Goal: Information Seeking & Learning: Find specific fact

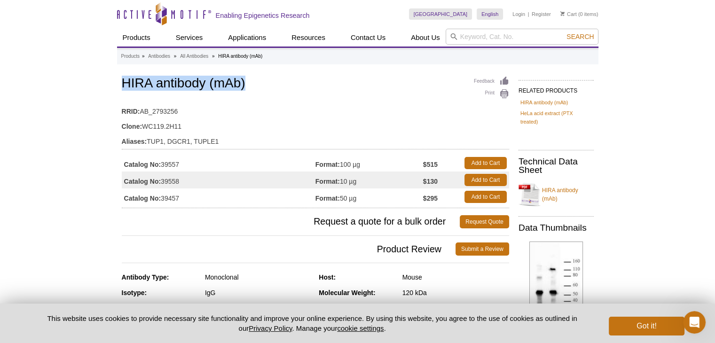
drag, startPoint x: 257, startPoint y: 76, endPoint x: 118, endPoint y: 85, distance: 139.5
copy h1 "HIRA antibody (mAb)"
click at [379, 162] on td "Format: 100 µg" at bounding box center [370, 163] width 108 height 17
drag, startPoint x: 370, startPoint y: 162, endPoint x: 342, endPoint y: 162, distance: 27.3
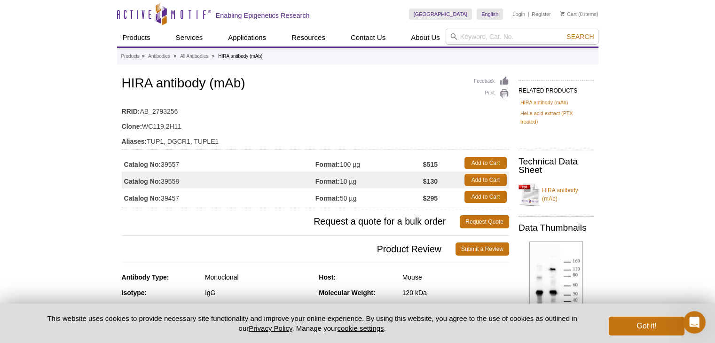
click at [342, 162] on td "Format: 100 µg" at bounding box center [370, 163] width 108 height 17
copy td "100 µg"
click at [172, 164] on td "Catalog No: 39557" at bounding box center [219, 163] width 194 height 17
copy td "39557"
